Goal: Task Accomplishment & Management: Manage account settings

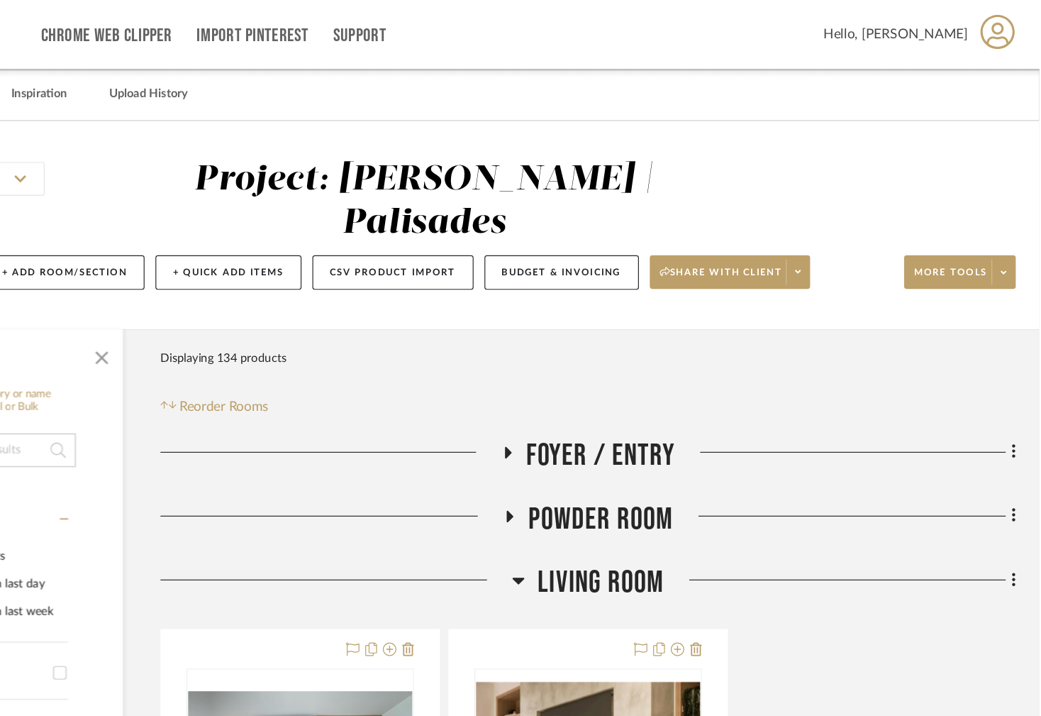
click at [604, 482] on icon at bounding box center [601, 490] width 11 height 17
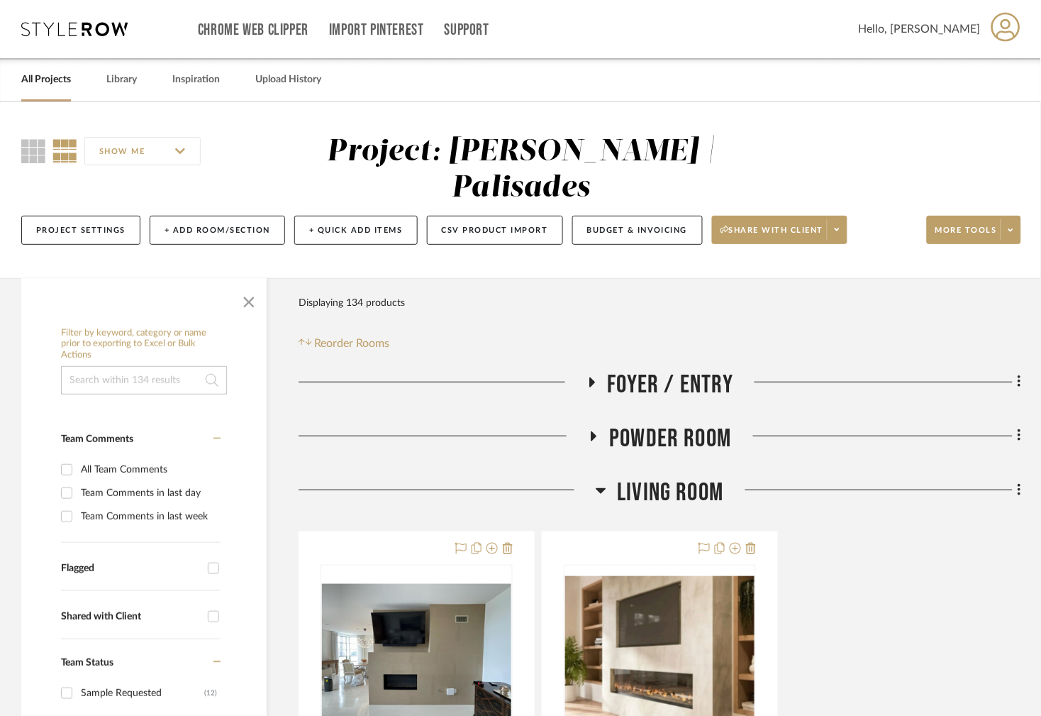
click at [57, 74] on link "All Projects" at bounding box center [46, 79] width 50 height 19
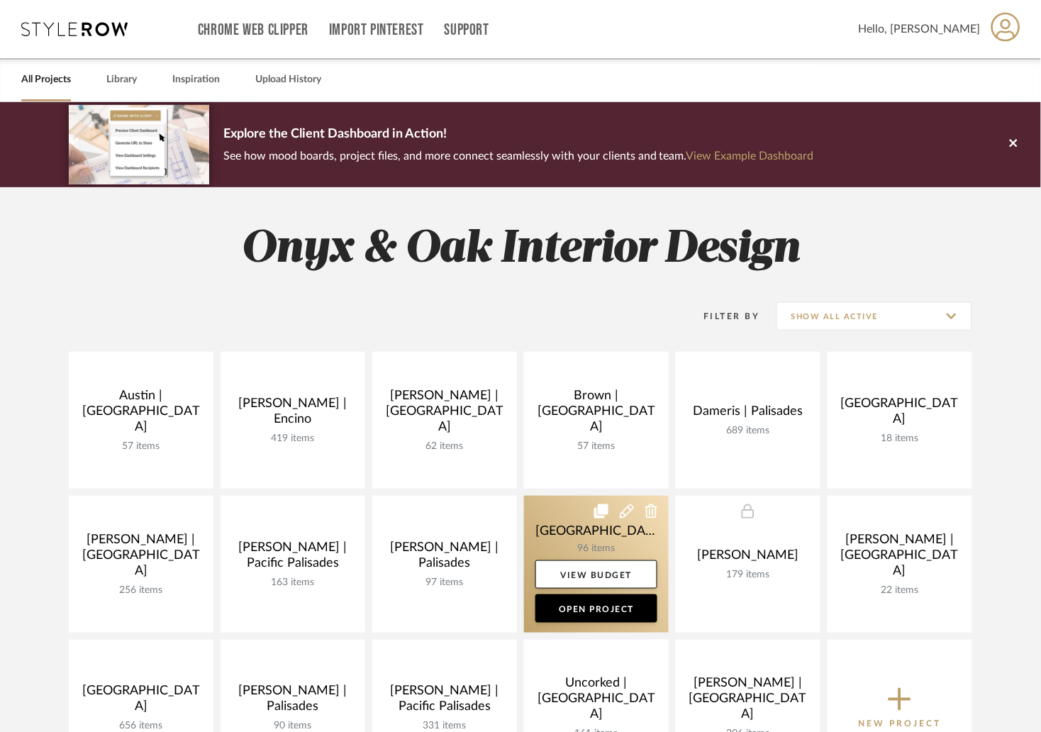
click at [547, 513] on link at bounding box center [596, 564] width 145 height 137
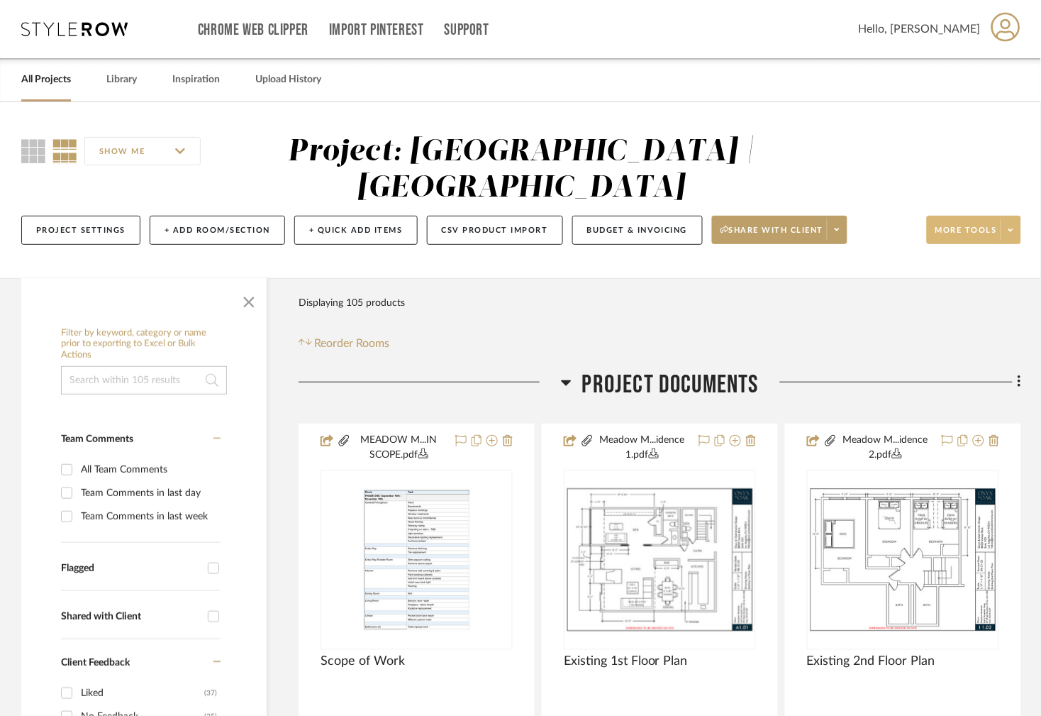
click at [1014, 229] on icon at bounding box center [1011, 229] width 5 height 3
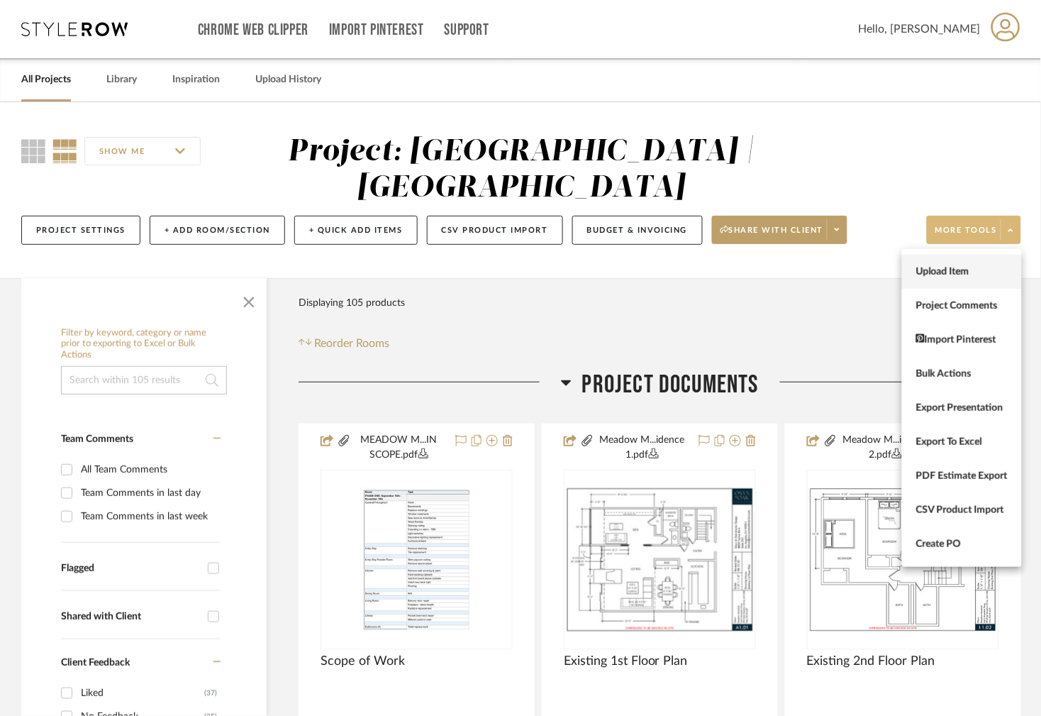
click at [960, 270] on span "Upload Item" at bounding box center [961, 271] width 91 height 12
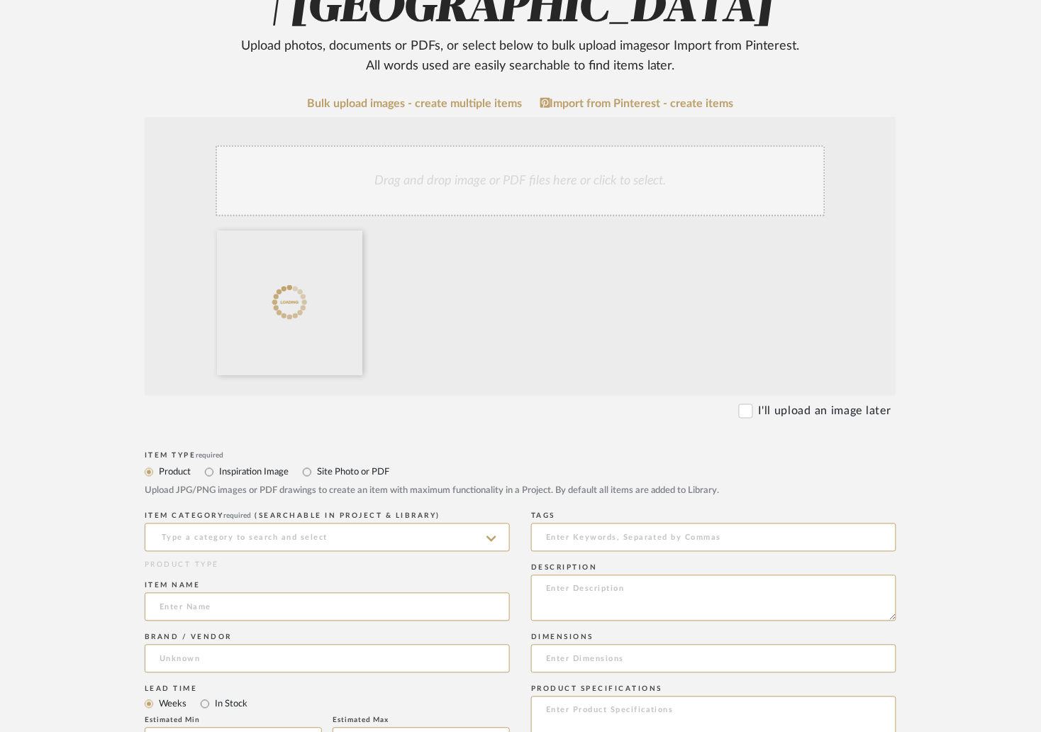
scroll to position [318, 0]
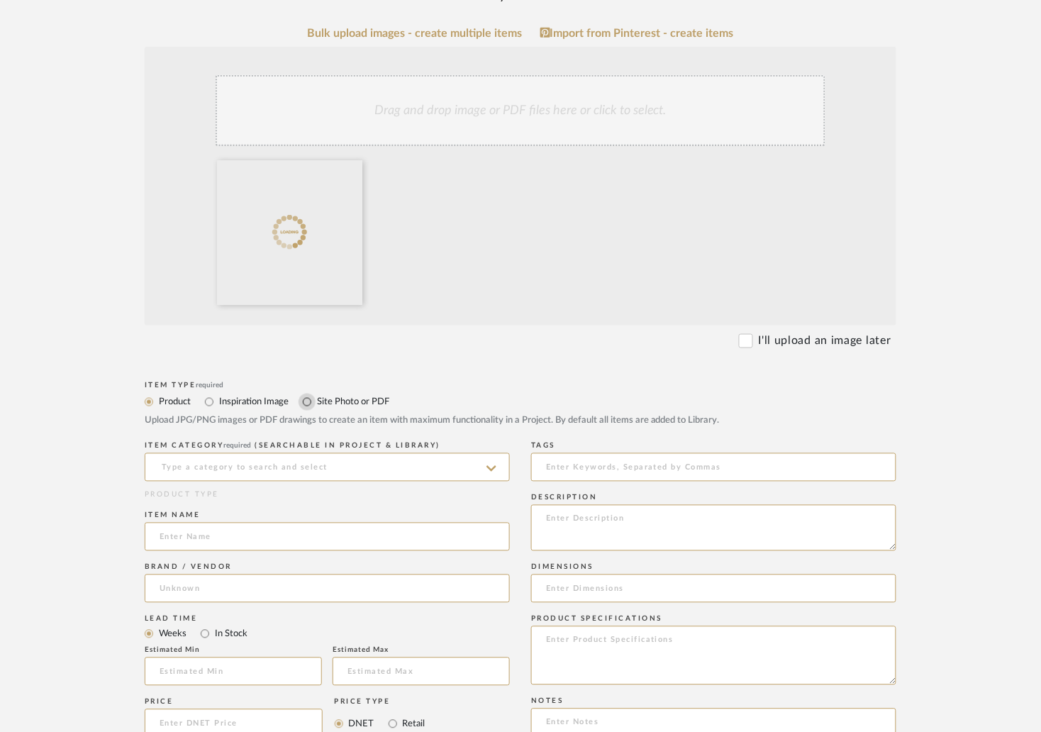
click at [310, 397] on input "Site Photo or PDF" at bounding box center [307, 402] width 17 height 17
radio input "true"
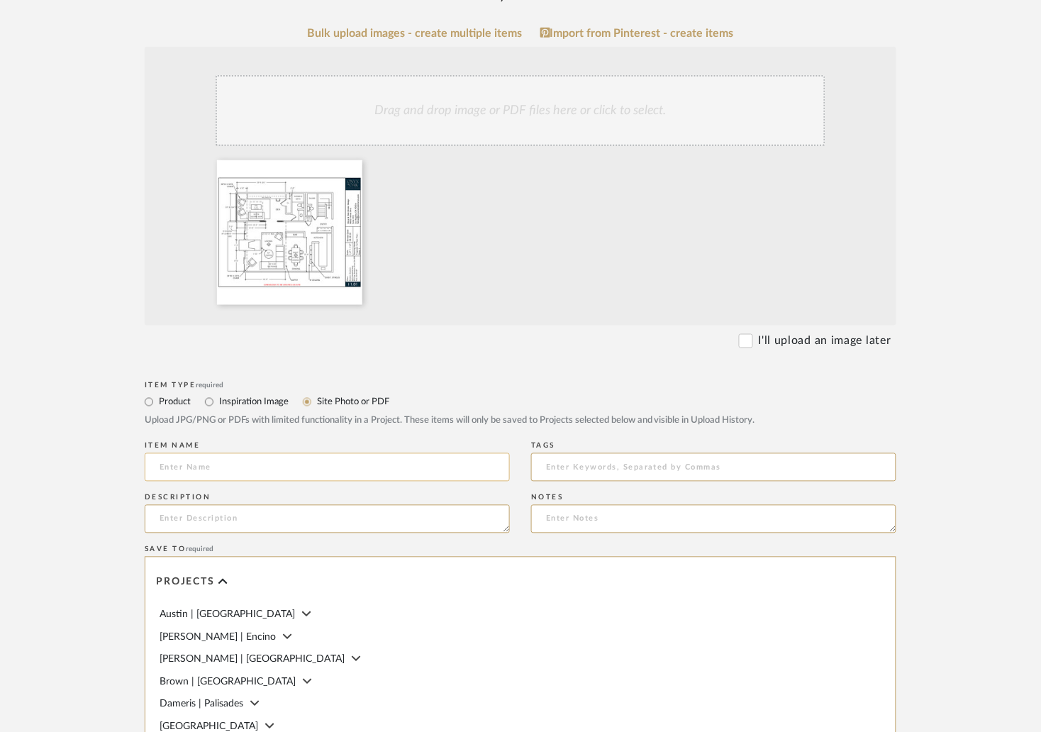
click at [257, 470] on input at bounding box center [327, 467] width 365 height 28
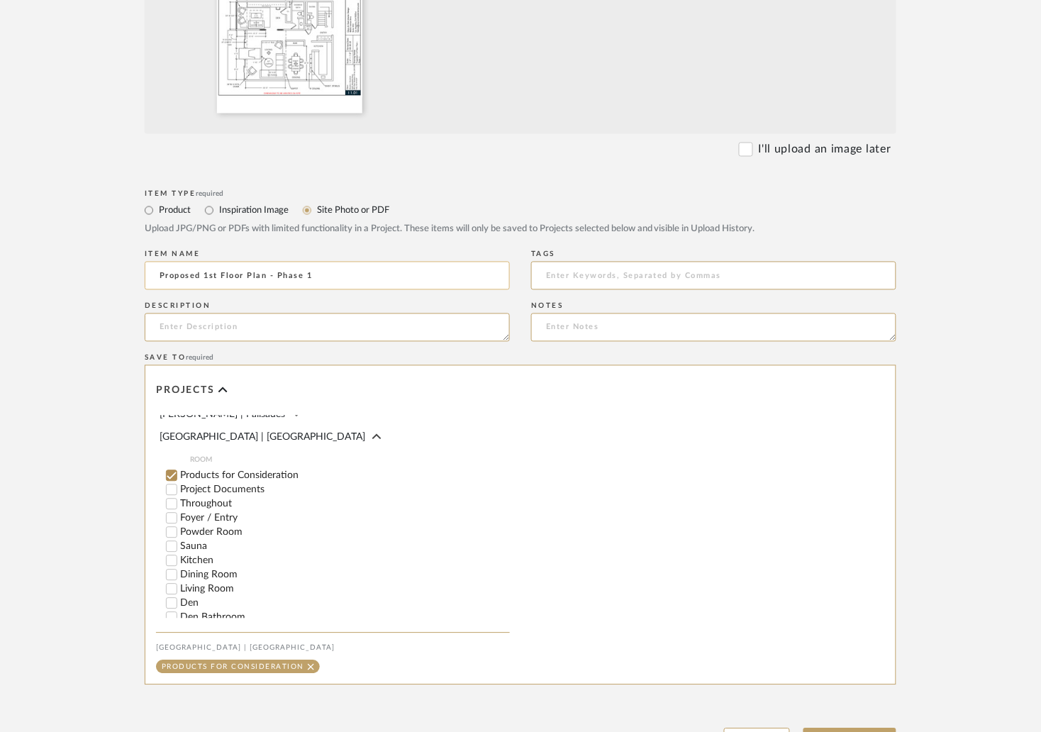
scroll to position [181, 0]
type input "Proposed 1st Floor Plan - Phase 1"
click at [172, 500] on input "Project Documents" at bounding box center [172, 496] width 14 height 14
checkbox input "false"
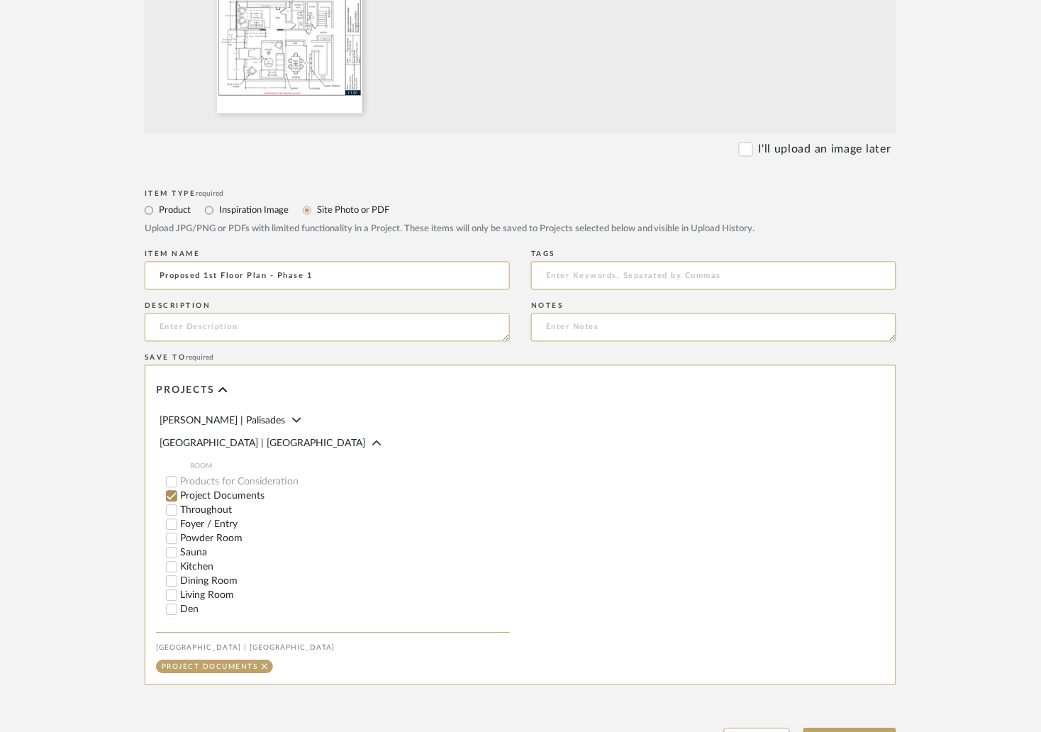
scroll to position [641, 0]
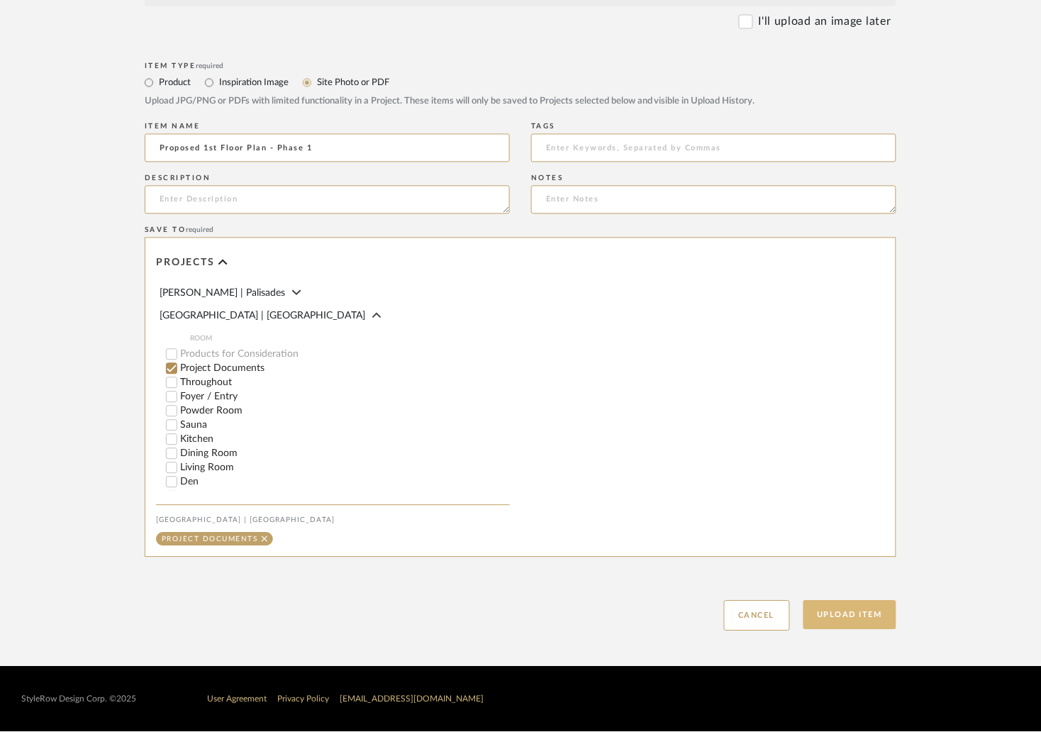
click at [875, 611] on button "Upload Item" at bounding box center [851, 615] width 94 height 29
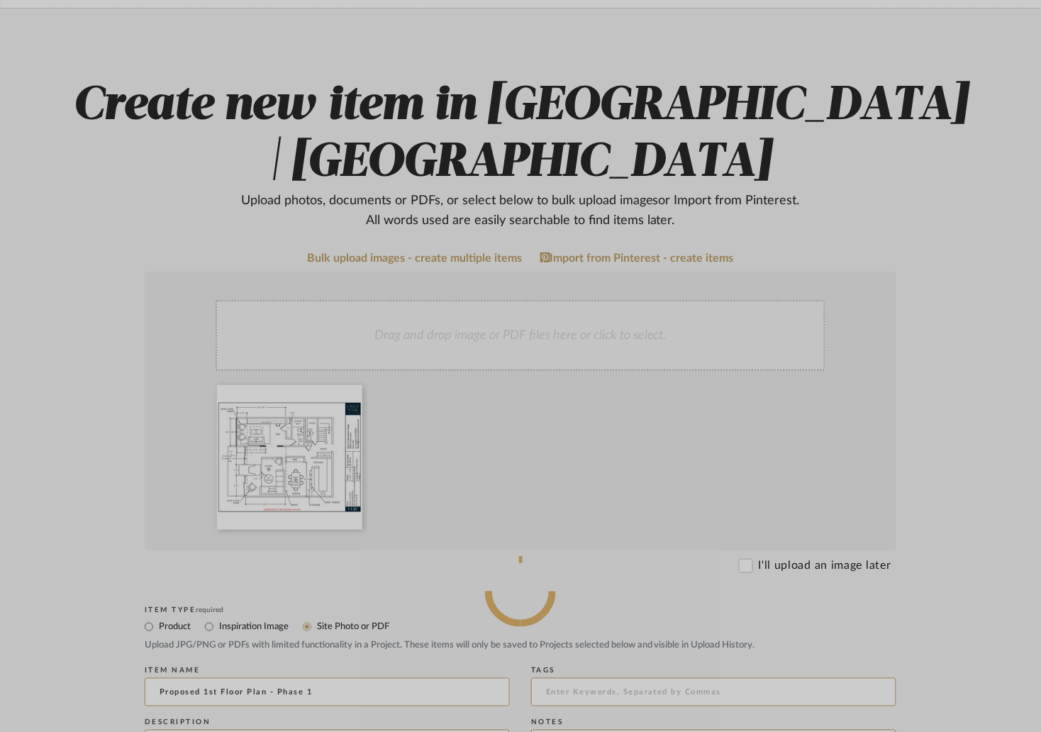
scroll to position [91, 0]
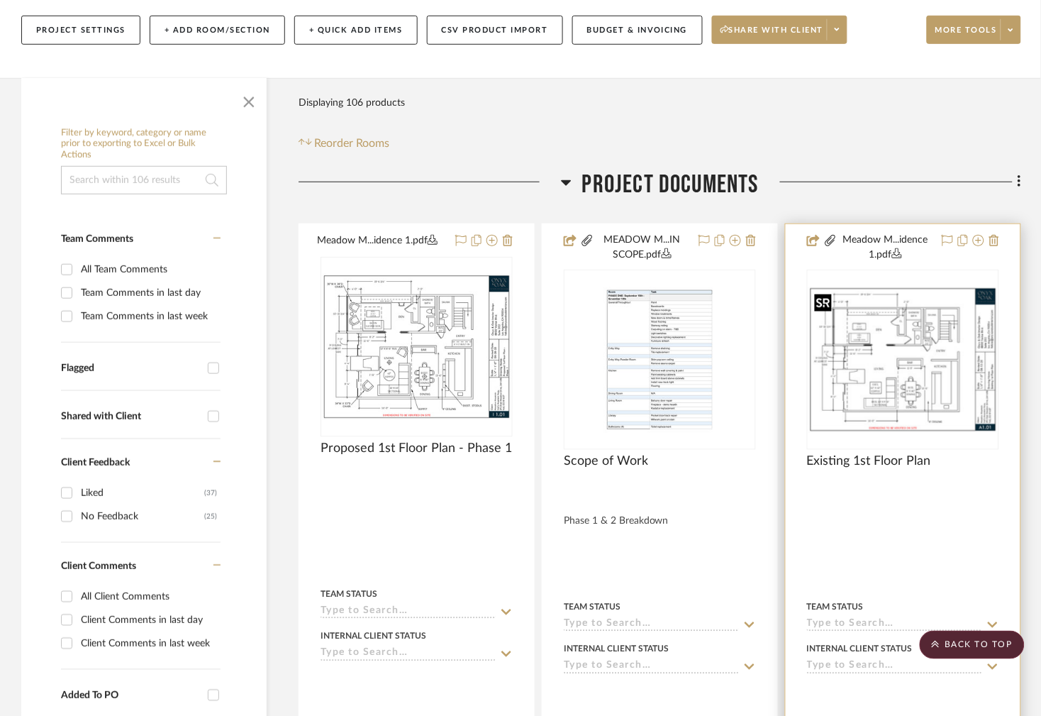
scroll to position [196, 0]
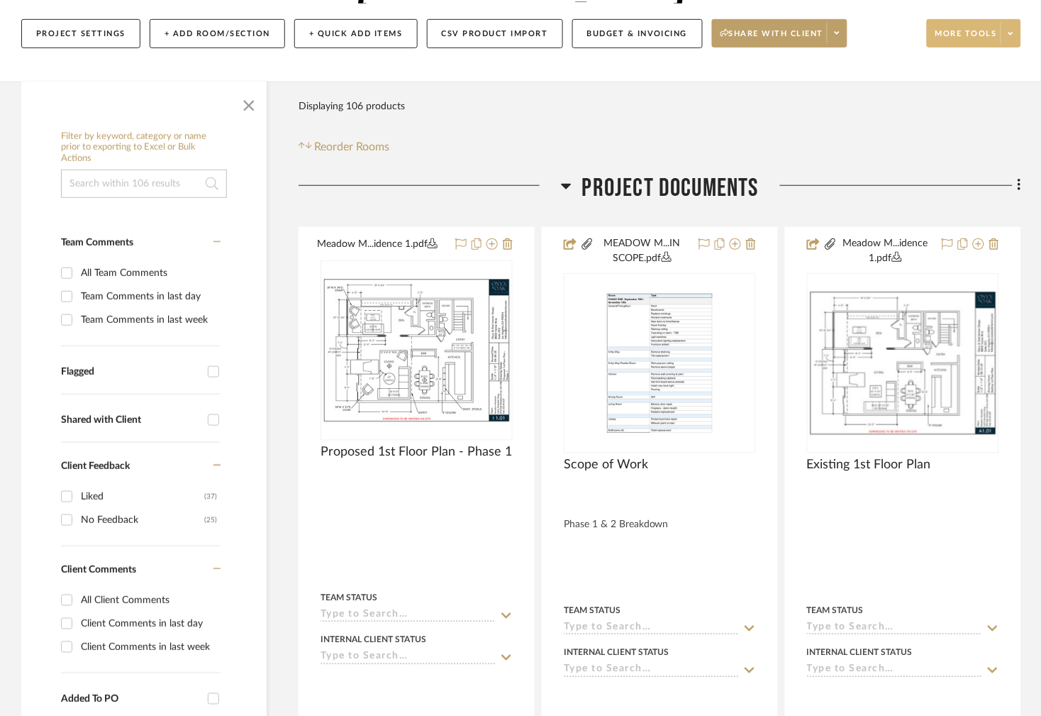
click at [1003, 28] on span at bounding box center [1011, 33] width 20 height 21
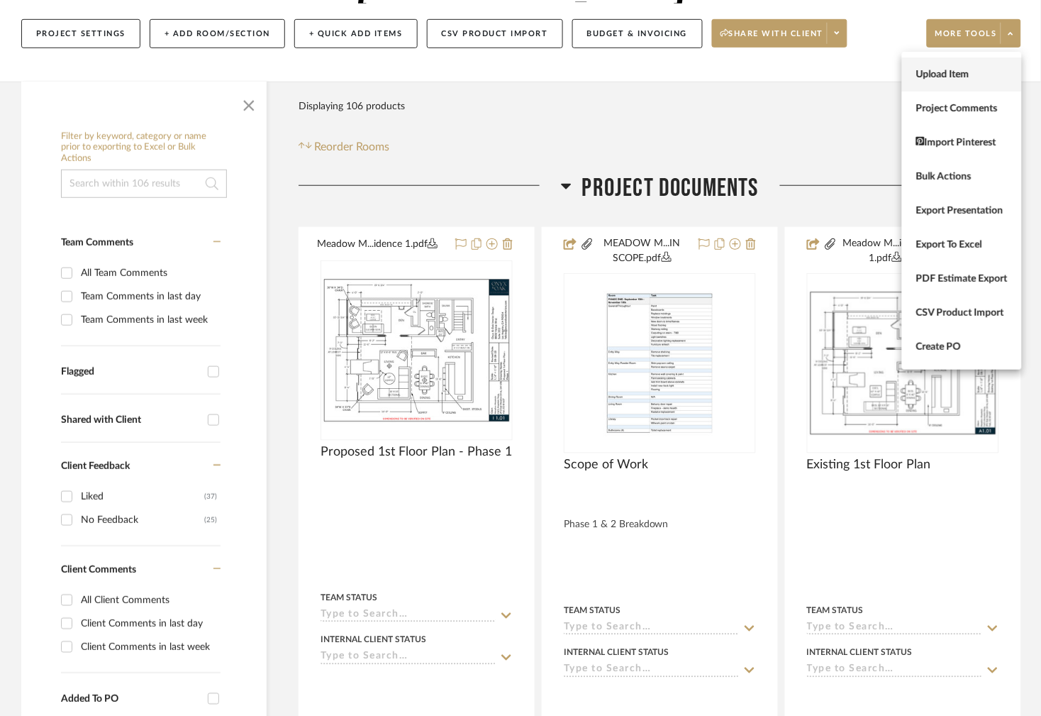
click at [959, 78] on span "Upload Item" at bounding box center [961, 75] width 91 height 12
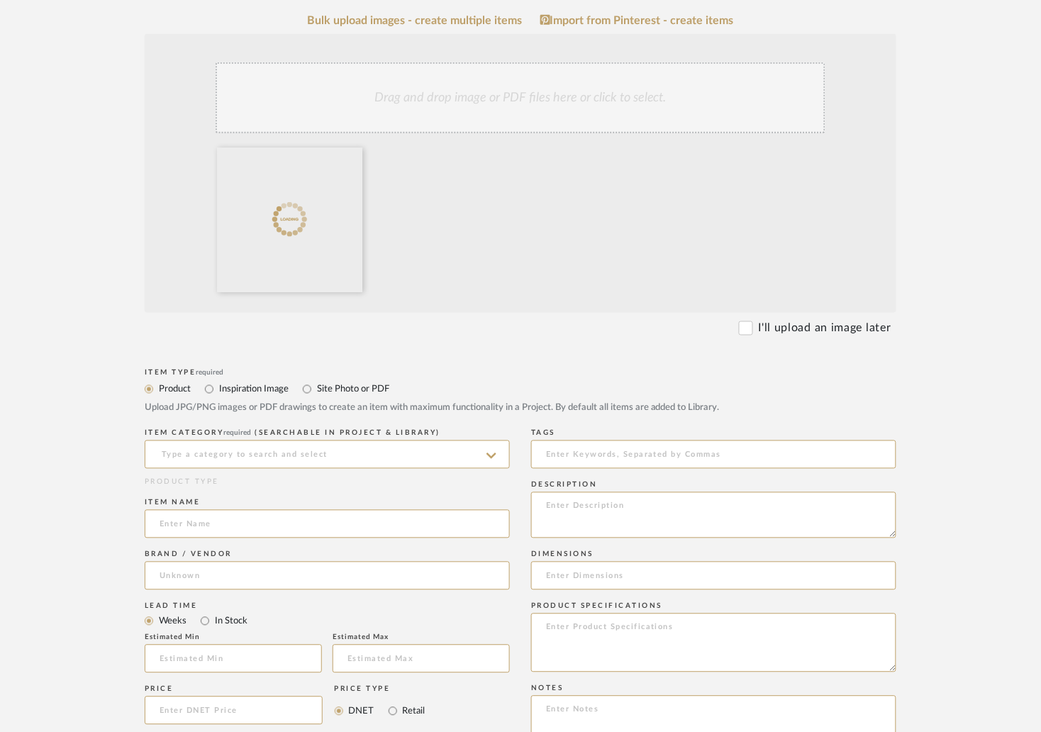
scroll to position [356, 0]
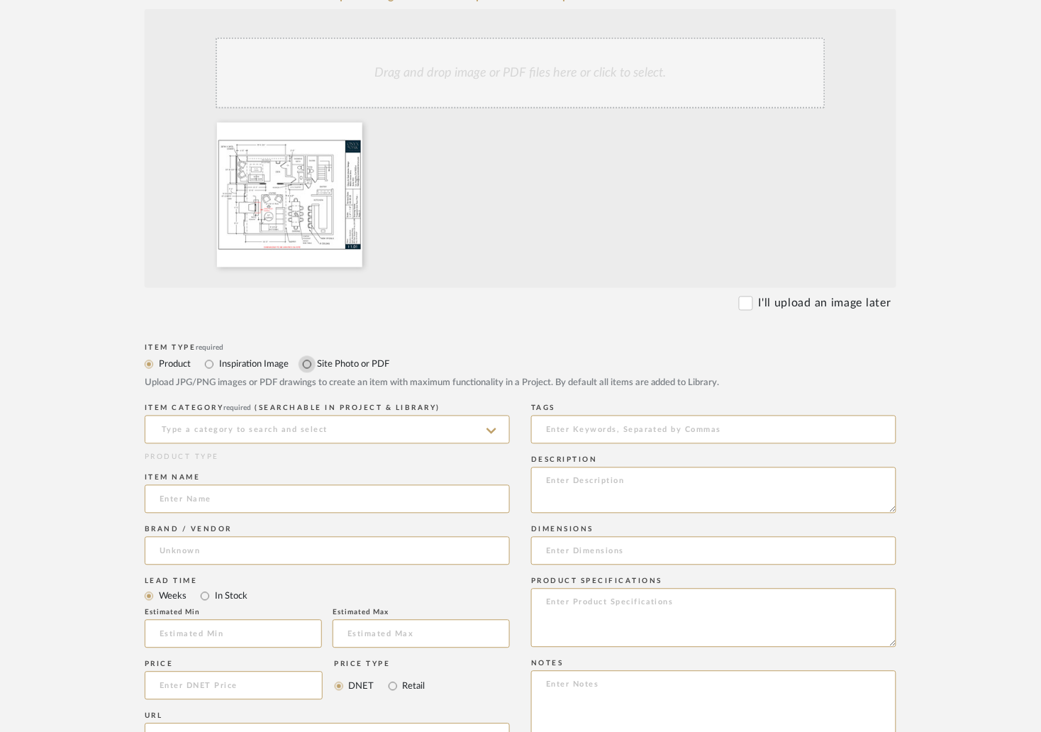
click at [307, 360] on input "Site Photo or PDF" at bounding box center [307, 364] width 17 height 17
radio input "true"
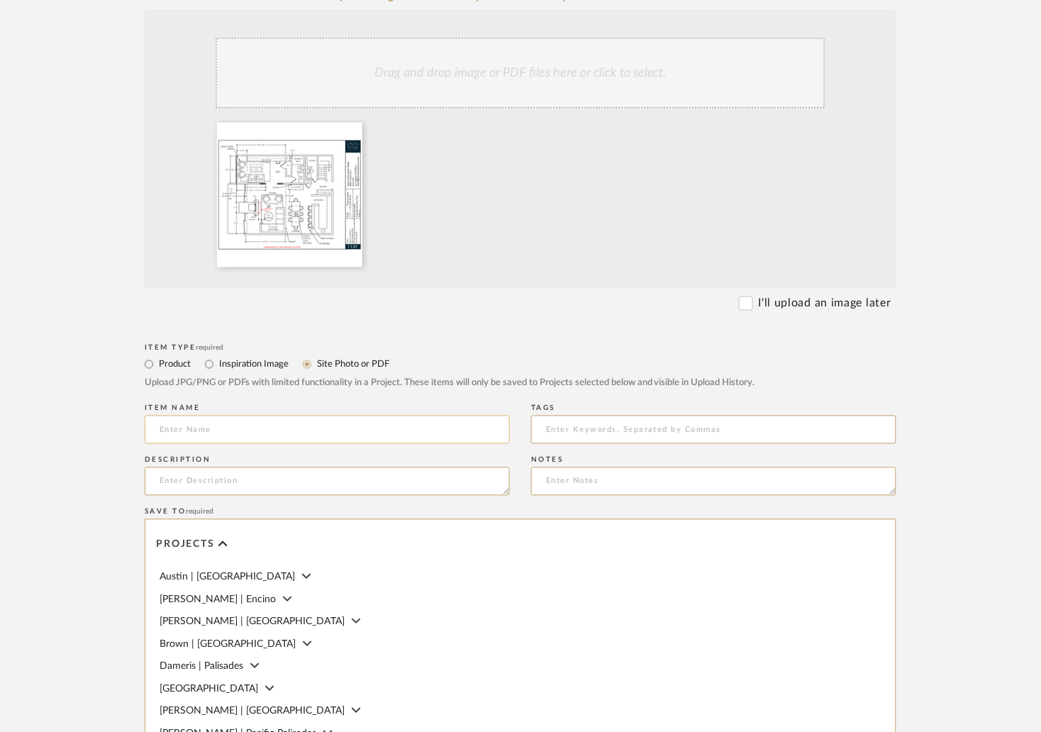
click at [218, 425] on input at bounding box center [327, 430] width 365 height 28
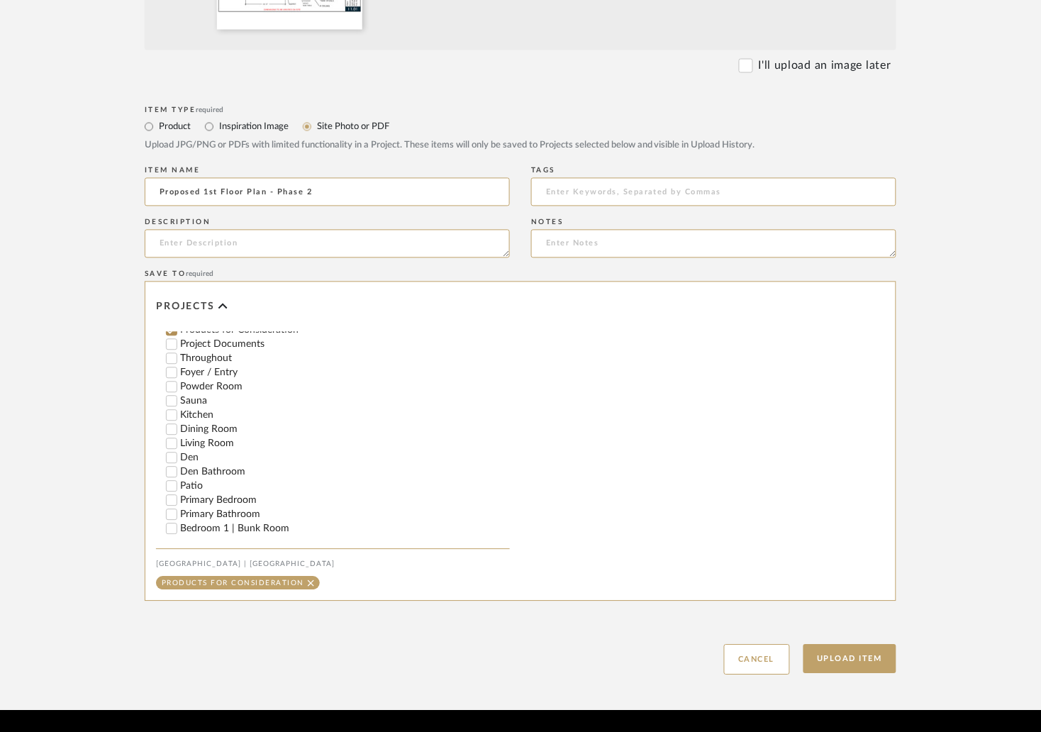
scroll to position [263, 0]
type input "Proposed 1st Floor Plan - Phase 2"
click at [172, 338] on input "Project Documents" at bounding box center [172, 330] width 14 height 14
checkbox input "false"
click at [843, 667] on button "Upload Item" at bounding box center [851, 659] width 94 height 29
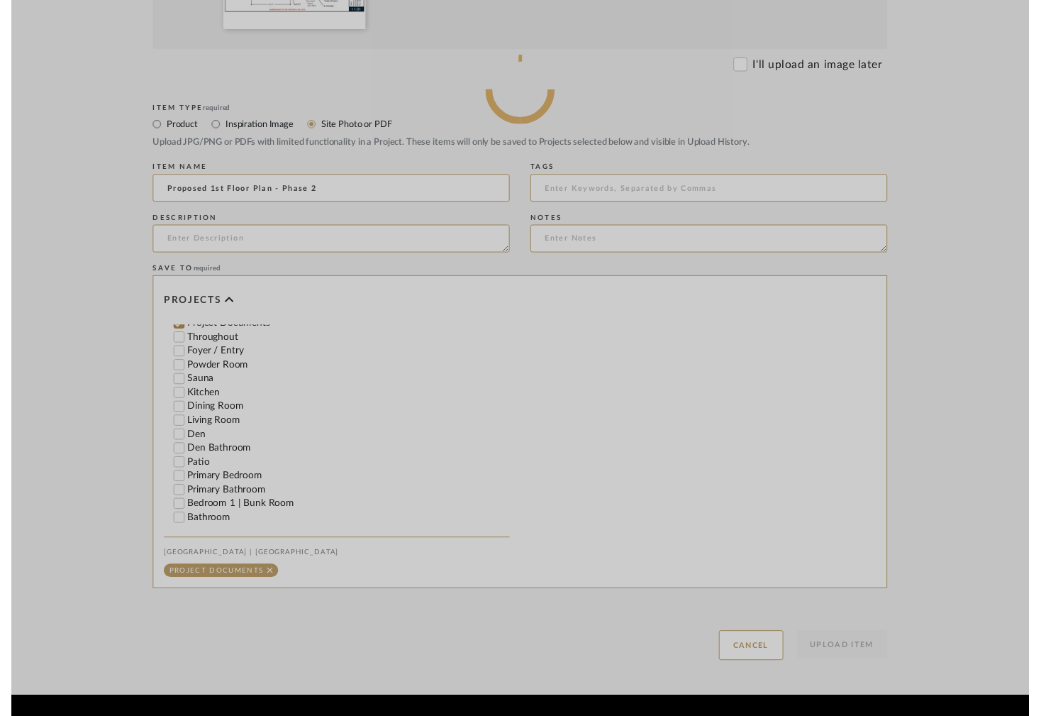
scroll to position [0, 0]
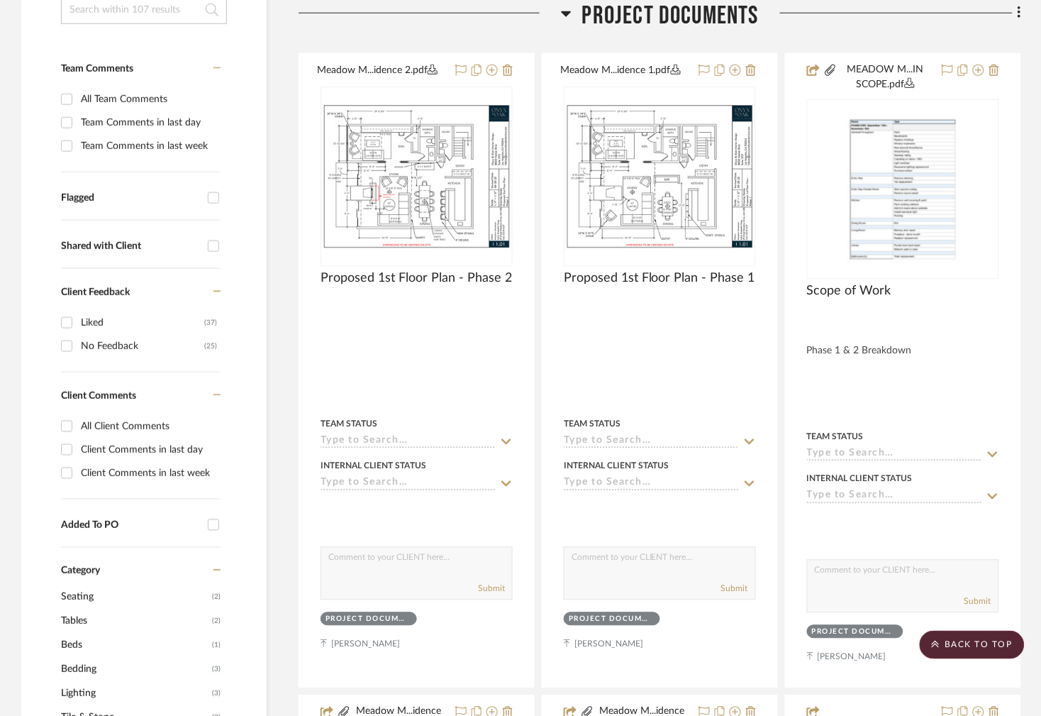
scroll to position [60, 0]
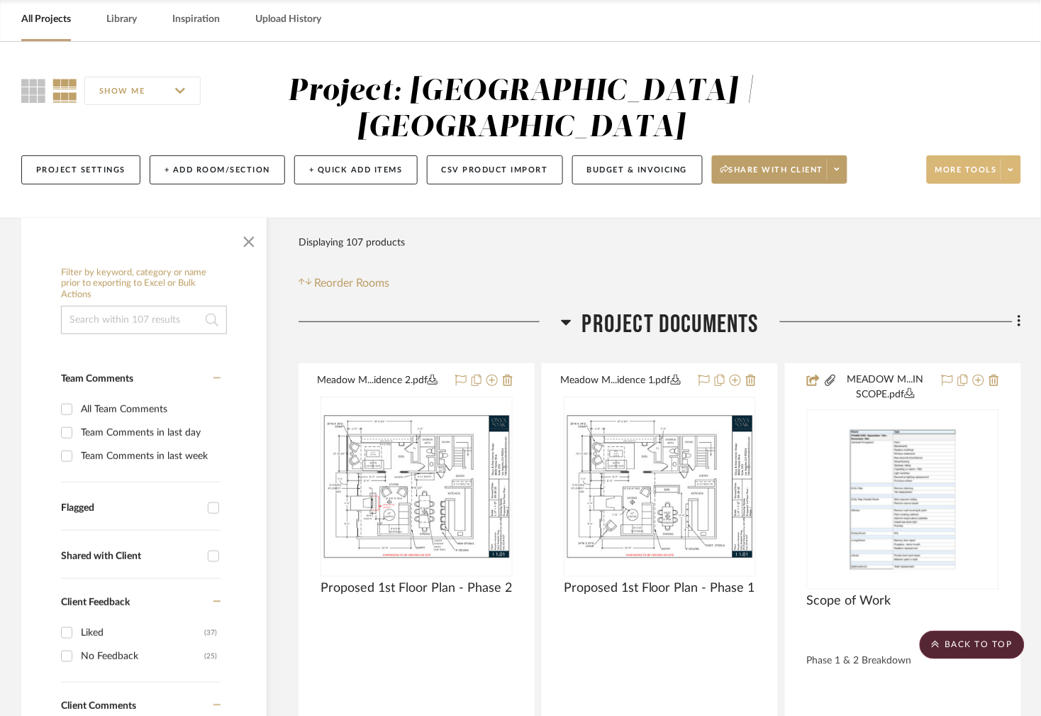
click at [1001, 164] on span at bounding box center [1011, 169] width 20 height 21
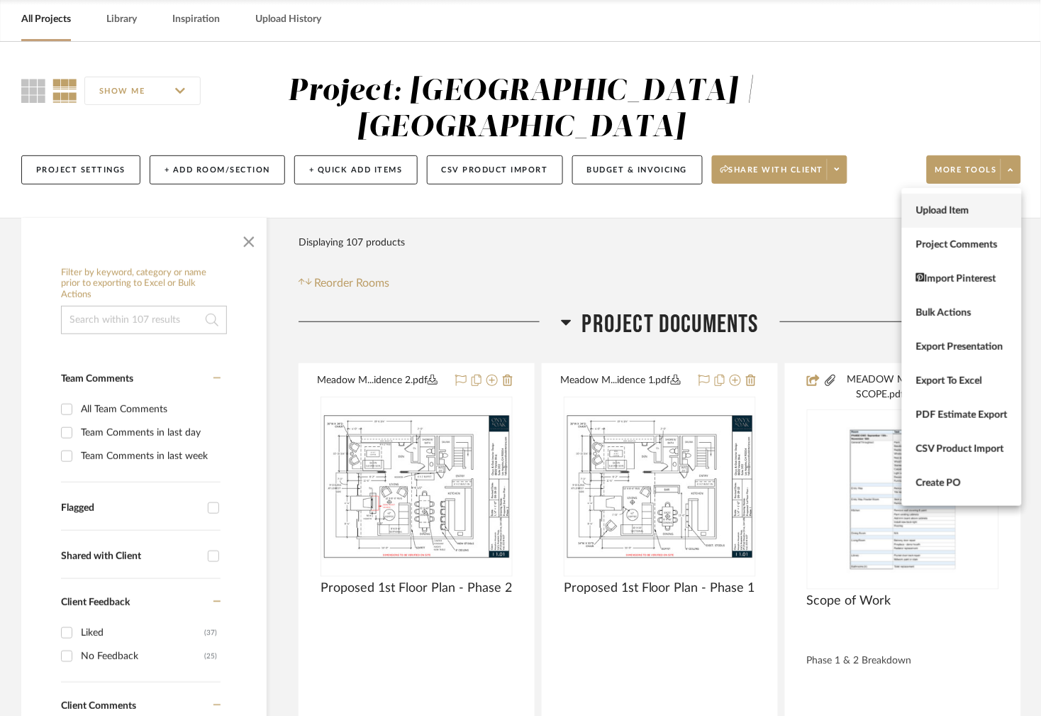
click at [948, 208] on span "Upload Item" at bounding box center [961, 211] width 91 height 12
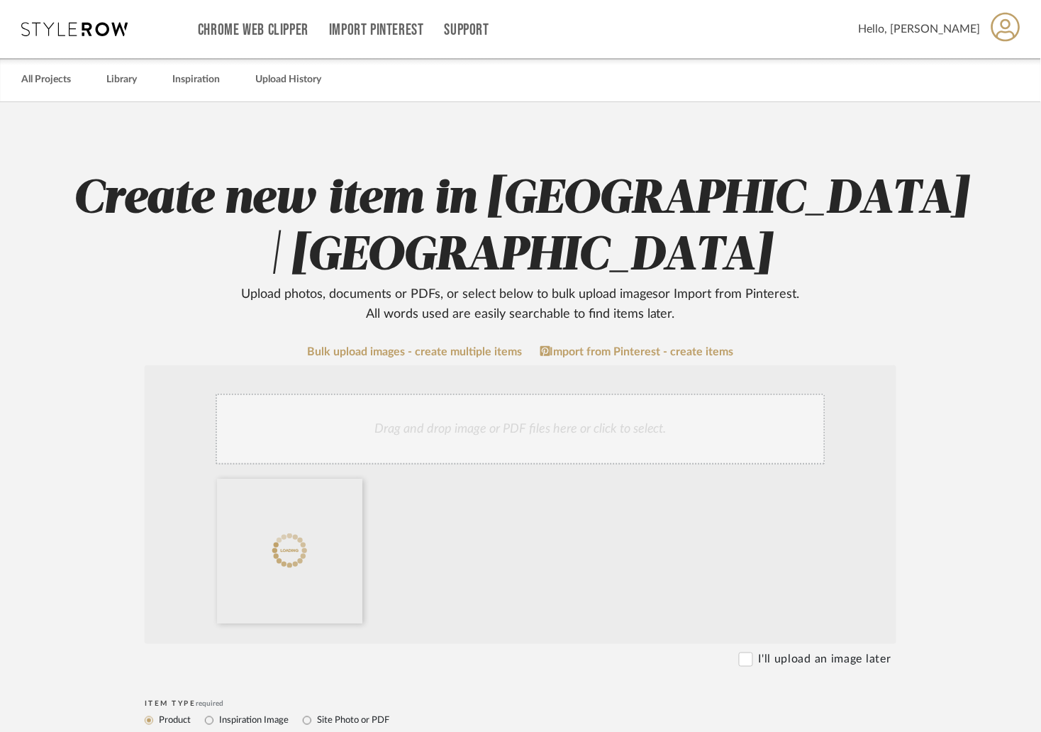
scroll to position [262, 0]
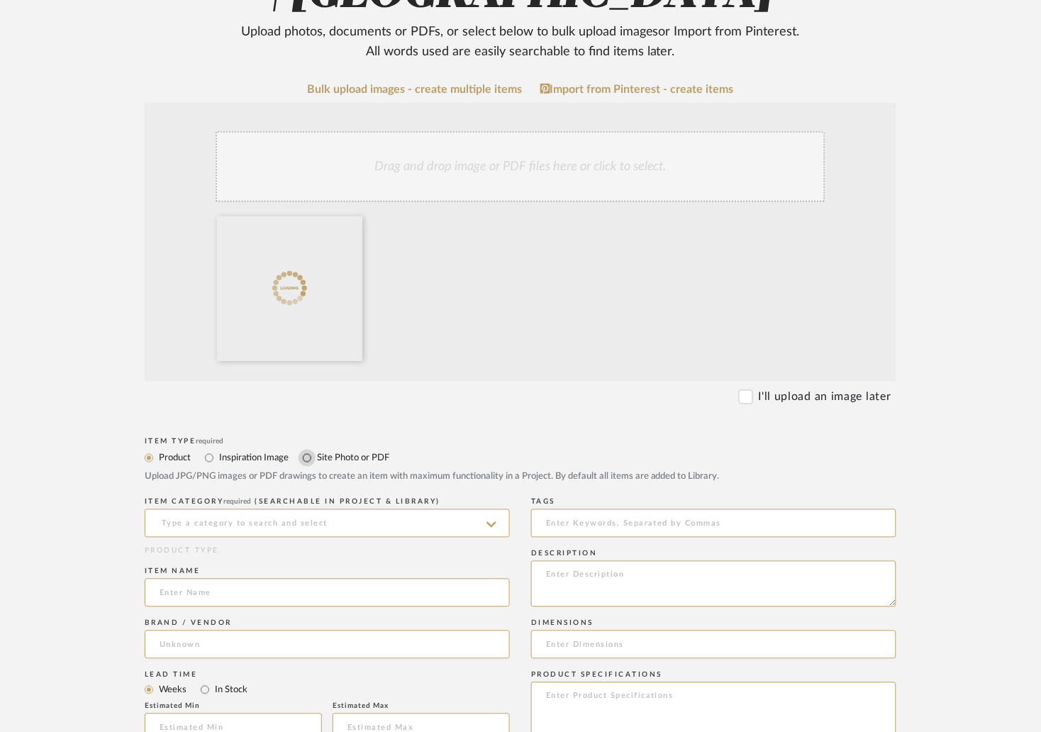
click at [303, 459] on input "Site Photo or PDF" at bounding box center [307, 458] width 17 height 17
radio input "true"
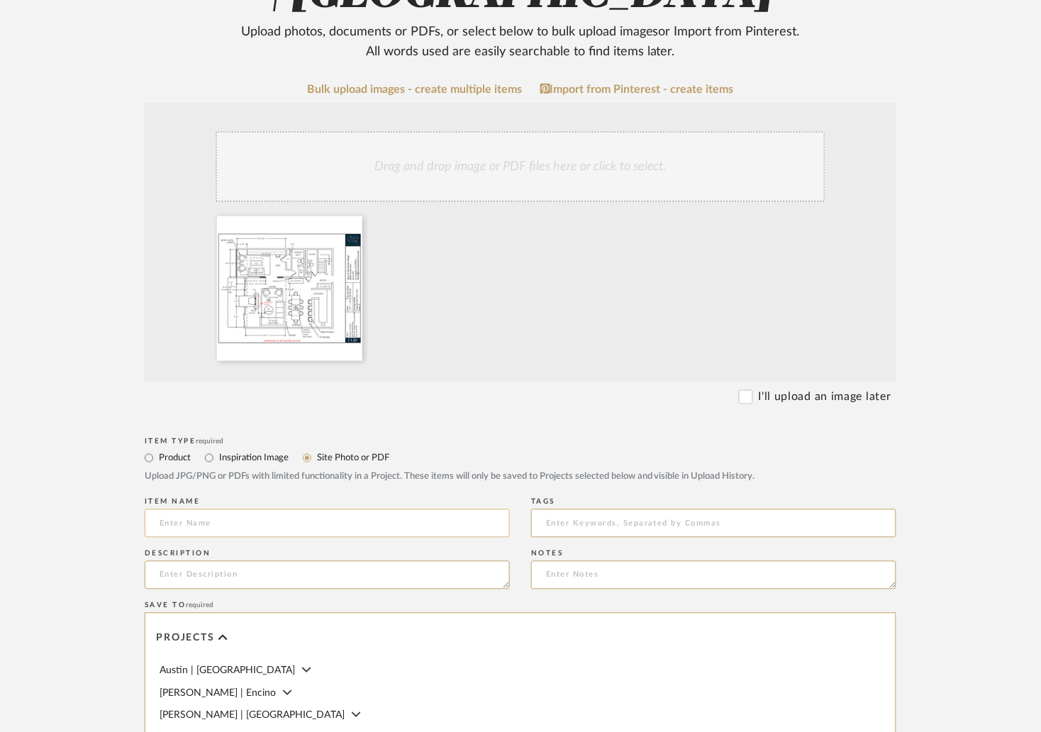
click at [233, 529] on input at bounding box center [327, 523] width 365 height 28
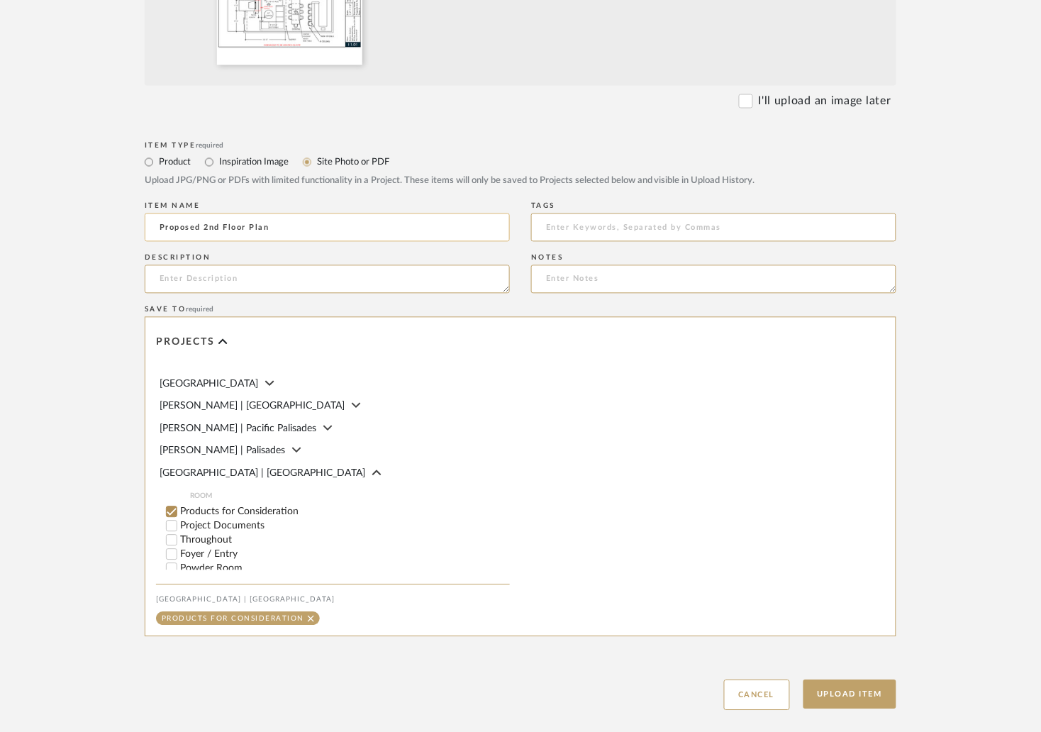
scroll to position [106, 0]
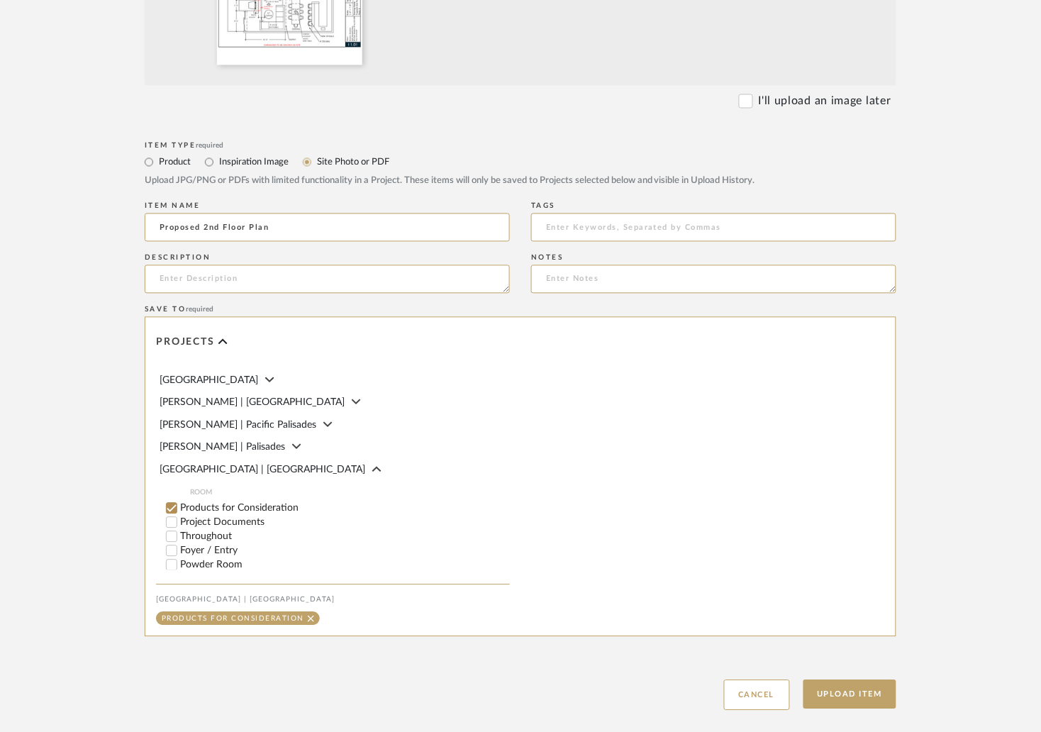
type input "Proposed 2nd Floor Plan"
click at [175, 527] on input "Project Documents" at bounding box center [172, 523] width 14 height 14
checkbox input "false"
click at [843, 696] on button "Upload Item" at bounding box center [851, 694] width 94 height 29
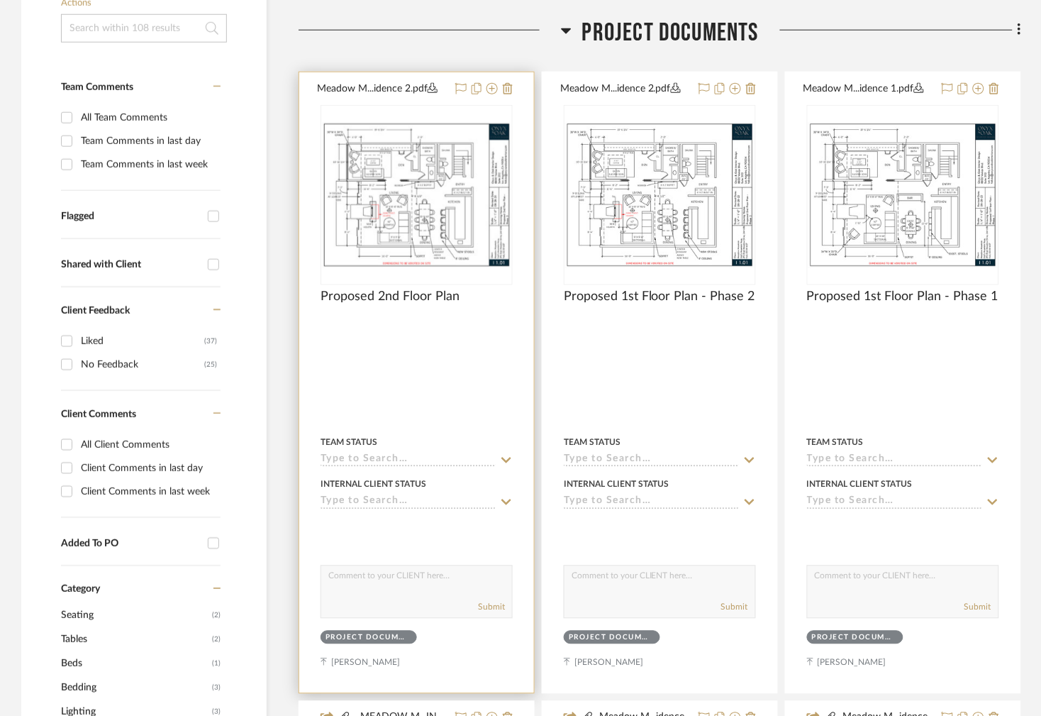
scroll to position [370, 0]
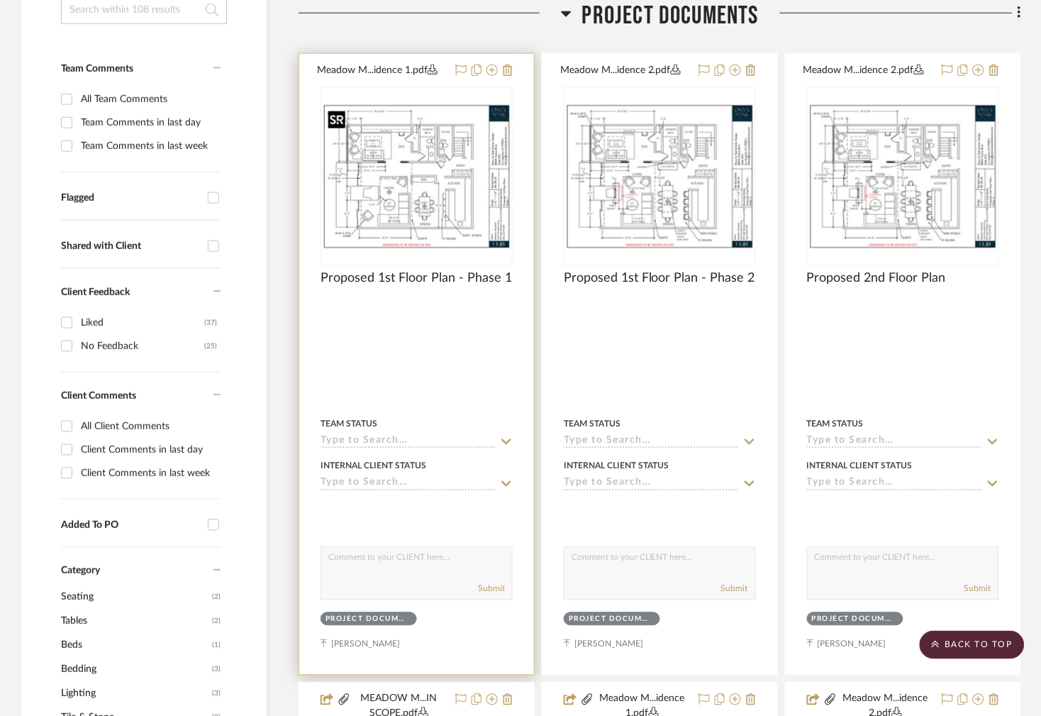
click at [423, 189] on img "0" at bounding box center [416, 177] width 189 height 146
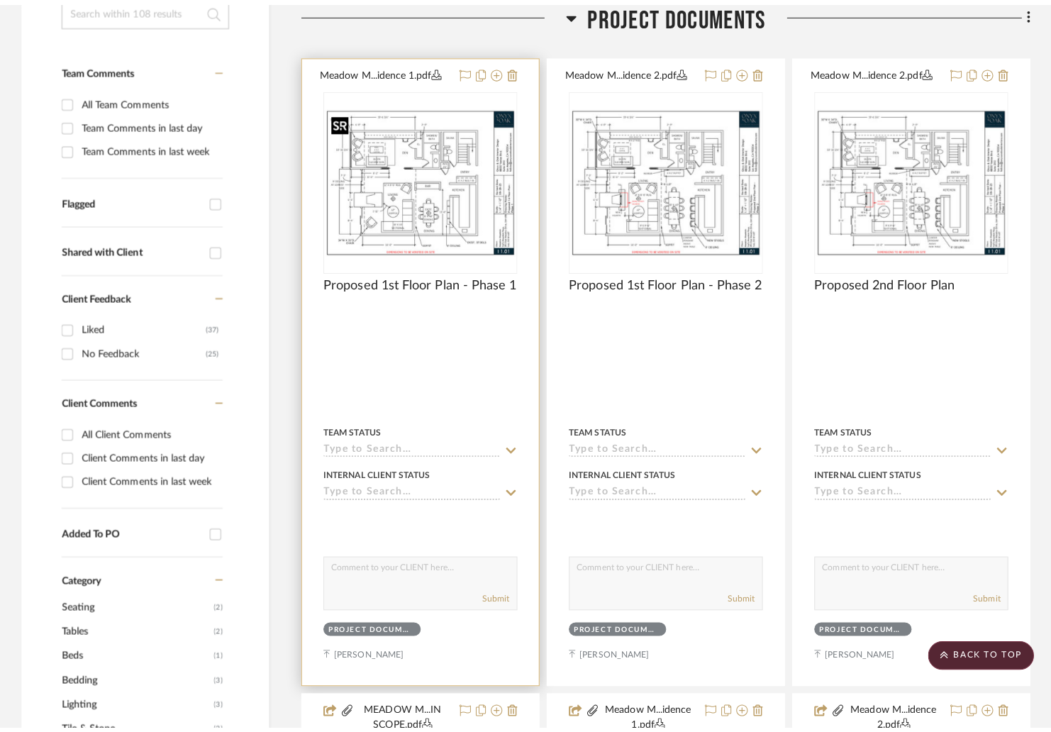
scroll to position [0, 0]
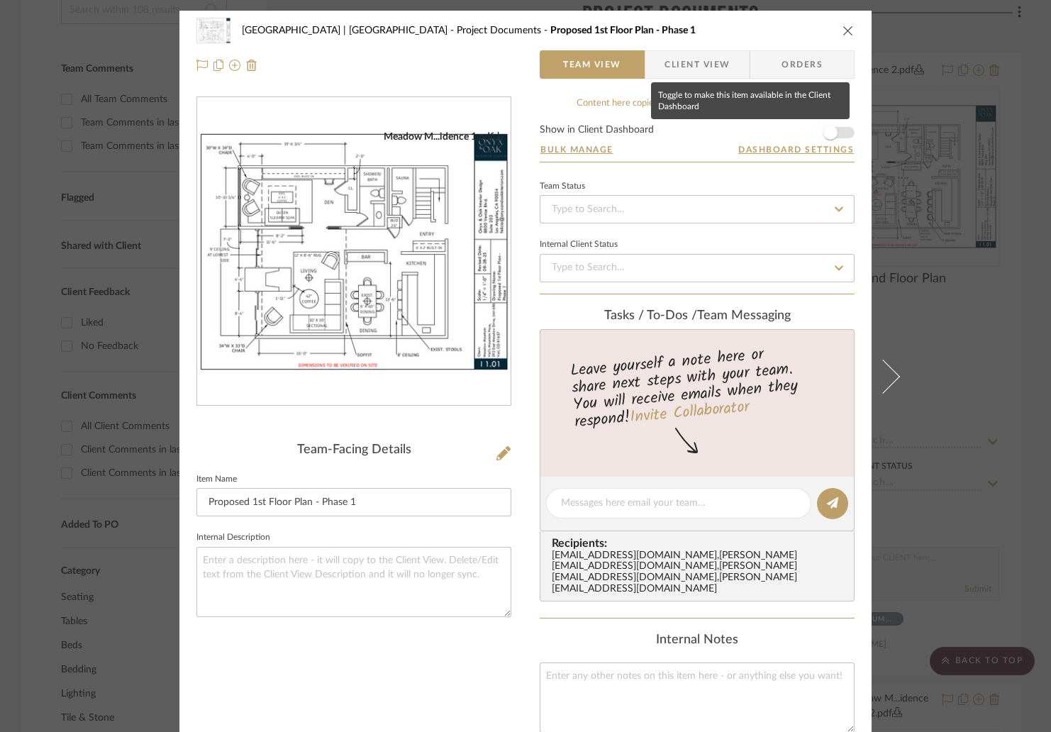
click at [831, 127] on span "button" at bounding box center [830, 133] width 14 height 14
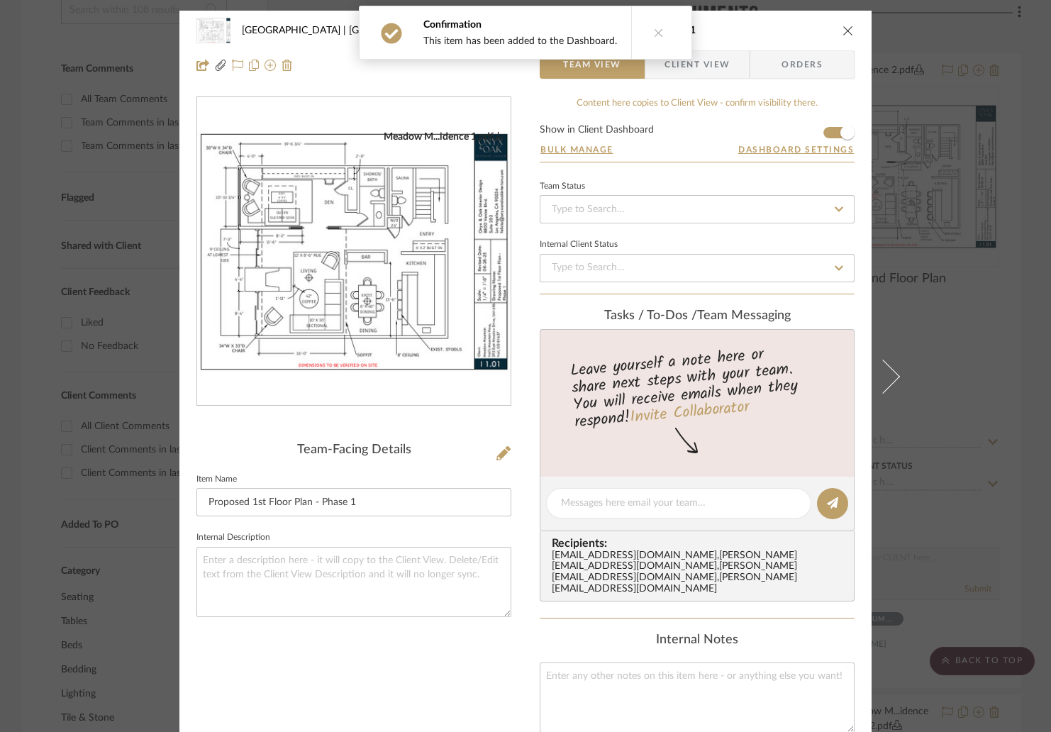
click at [952, 167] on div "Meadow Mountain | Vail Valley Project Documents Proposed 1st Floor Plan - Phase…" at bounding box center [525, 366] width 1051 height 732
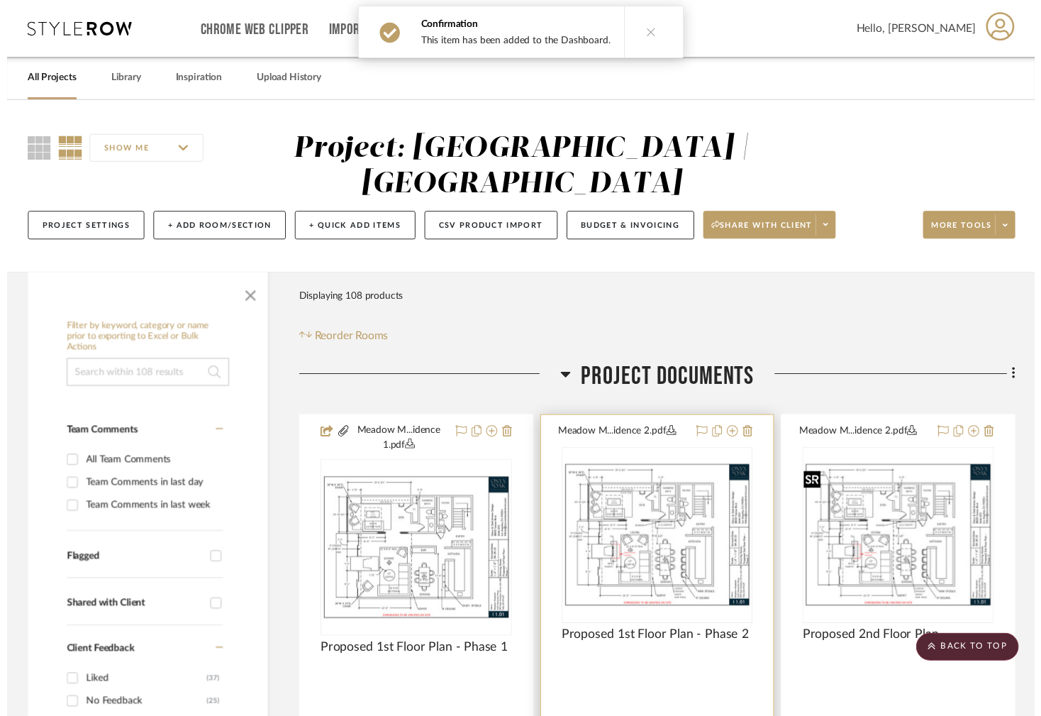
scroll to position [370, 0]
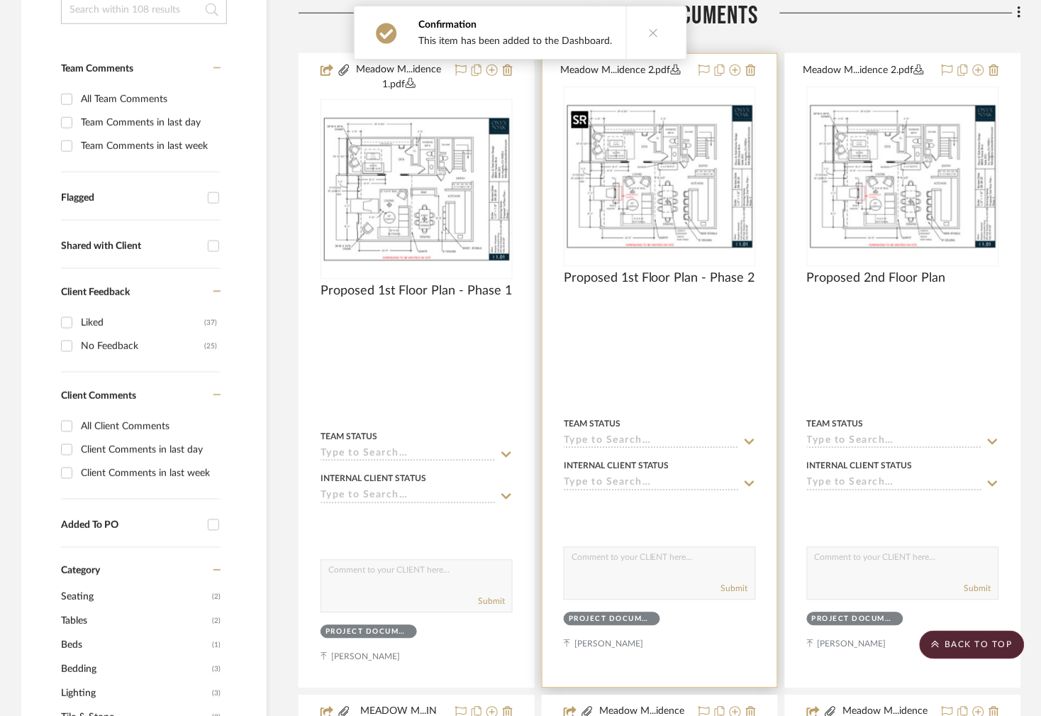
click at [594, 206] on img "0" at bounding box center [659, 177] width 189 height 146
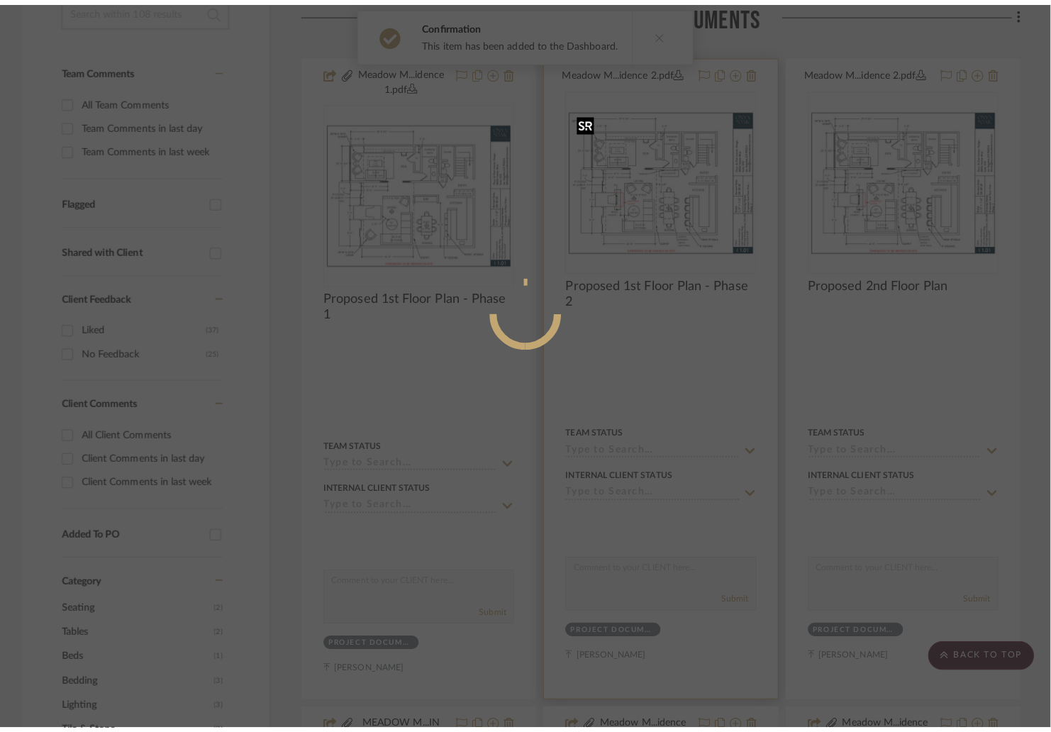
scroll to position [0, 0]
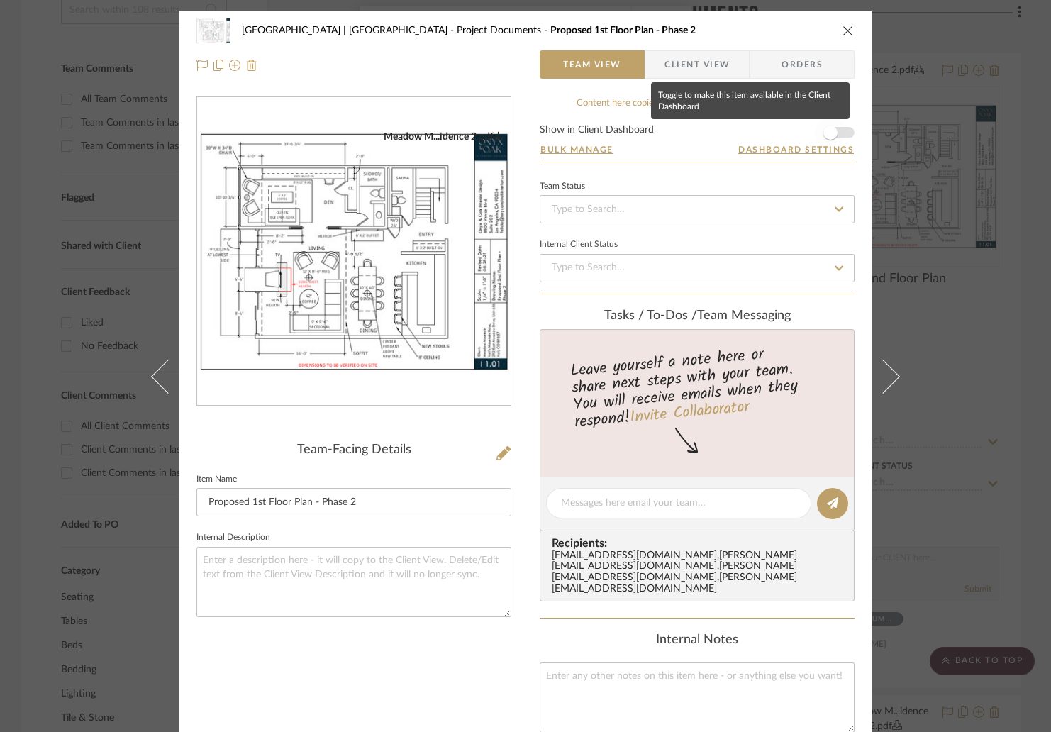
click at [828, 127] on span "button" at bounding box center [830, 133] width 14 height 14
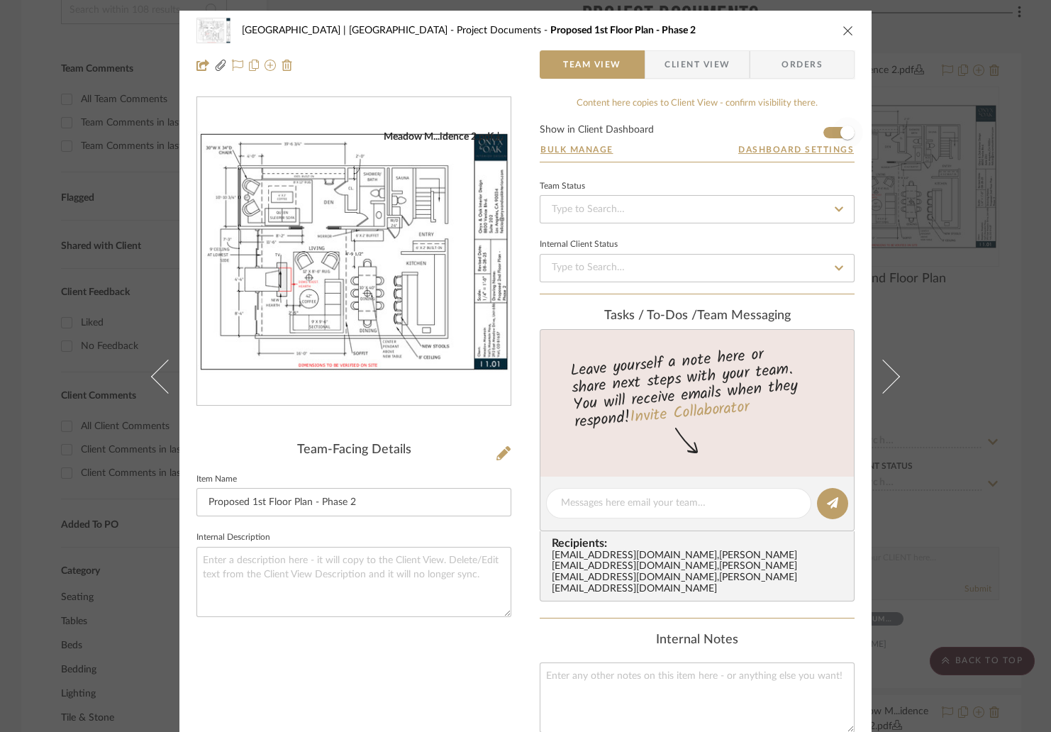
click at [1001, 189] on div "Meadow Mountain | Vail Valley Project Documents Proposed 1st Floor Plan - Phase…" at bounding box center [525, 366] width 1051 height 732
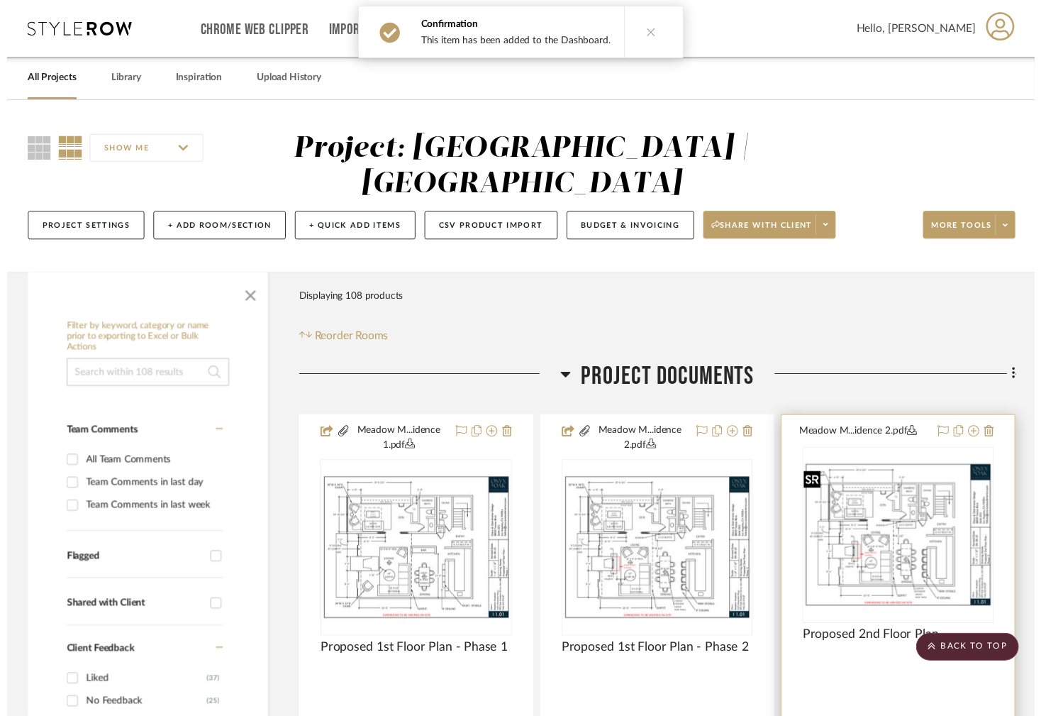
scroll to position [370, 0]
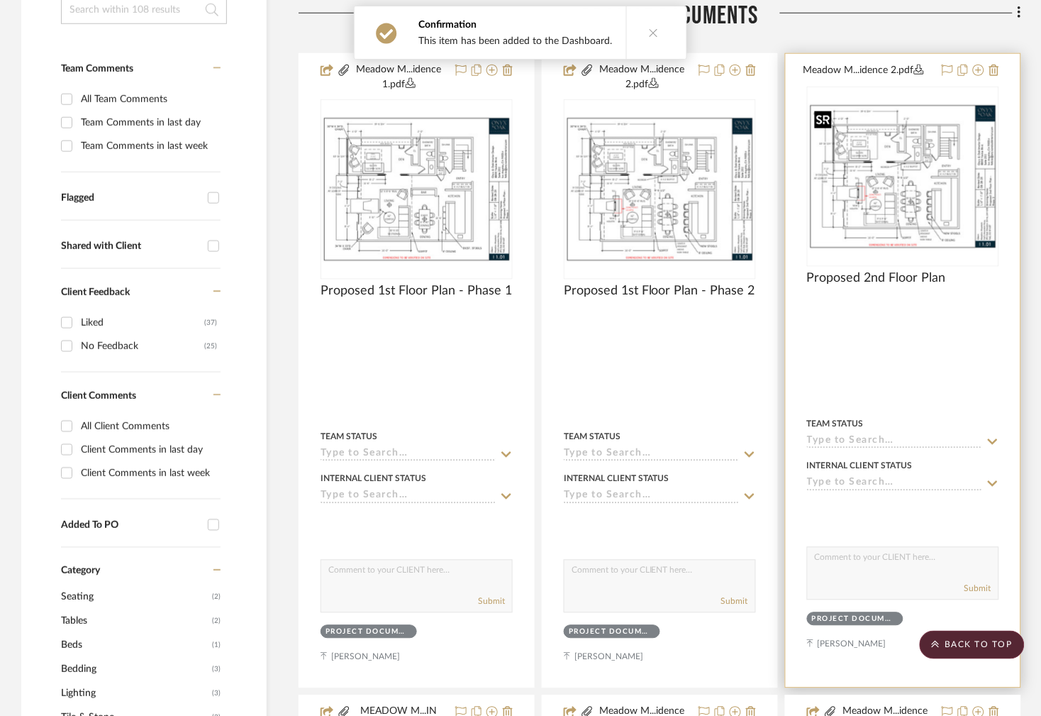
click at [937, 190] on img "0" at bounding box center [903, 177] width 189 height 146
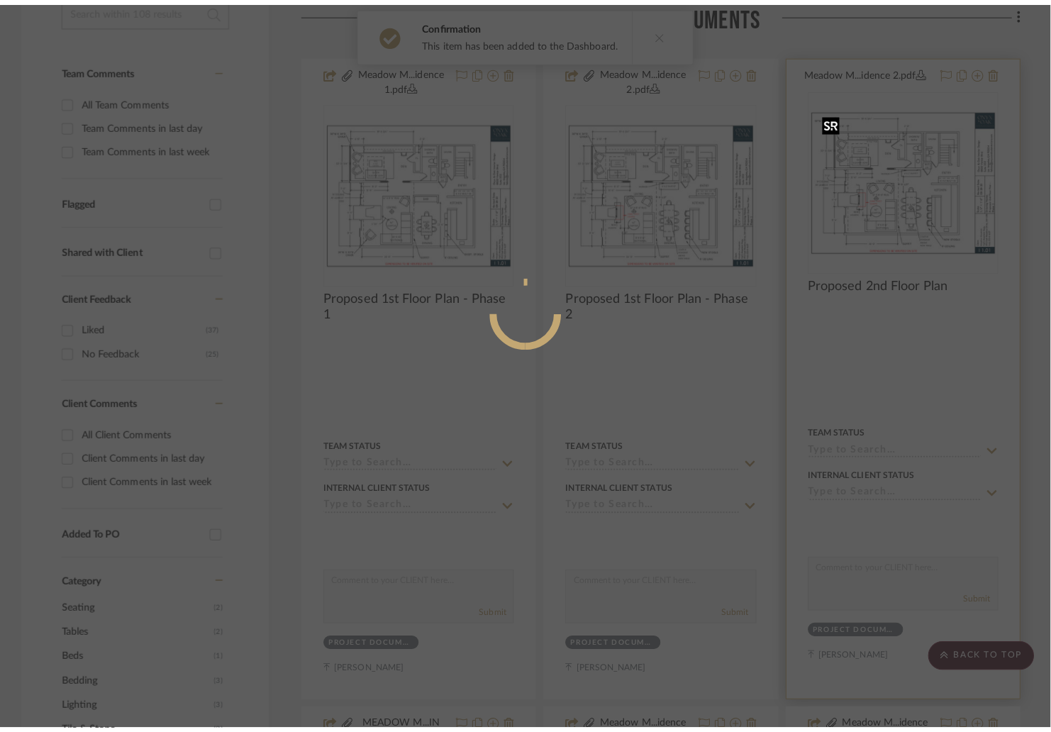
scroll to position [0, 0]
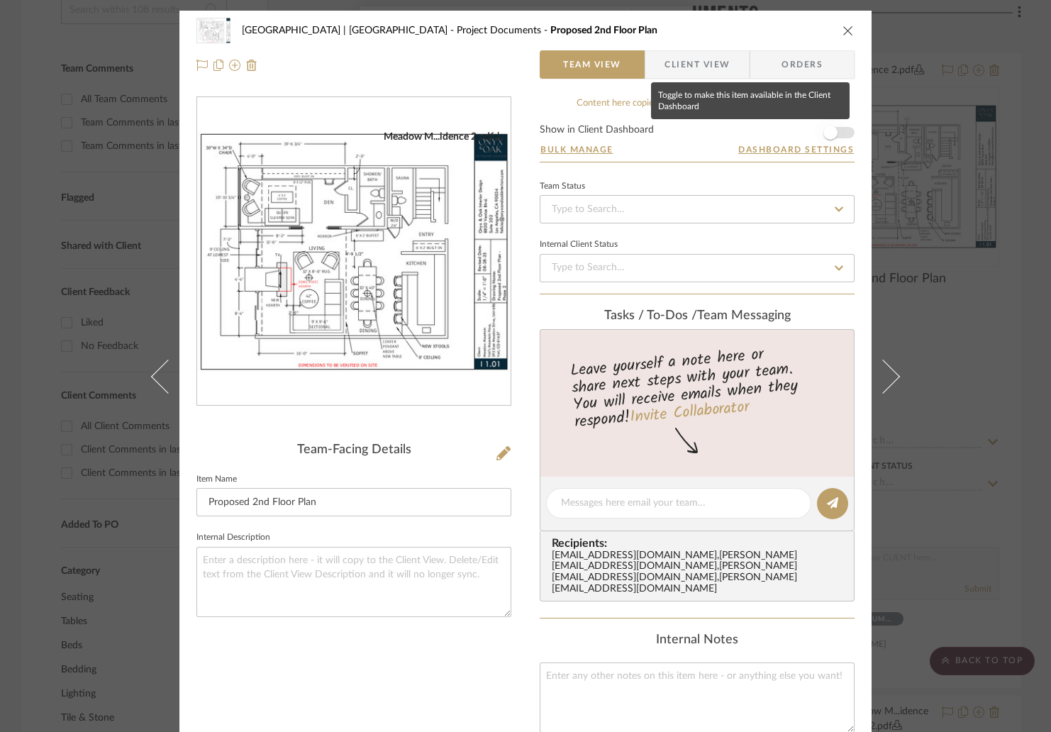
click at [839, 128] on span "button" at bounding box center [830, 132] width 31 height 31
